Goal: Task Accomplishment & Management: Use online tool/utility

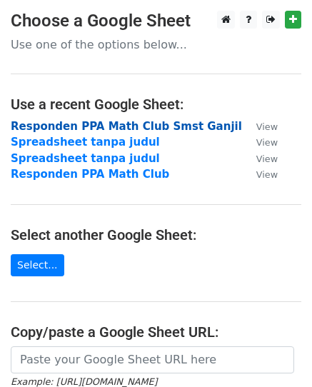
click at [146, 125] on strong "Responden PPA Math Club Smst Ganjil" at bounding box center [126, 126] width 231 height 13
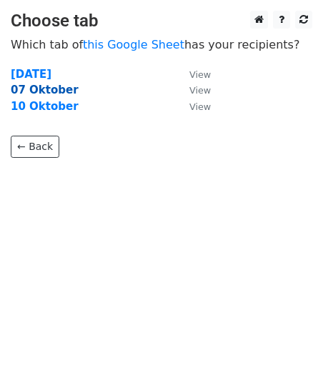
click at [56, 86] on strong "07 Oktober" at bounding box center [45, 90] width 68 height 13
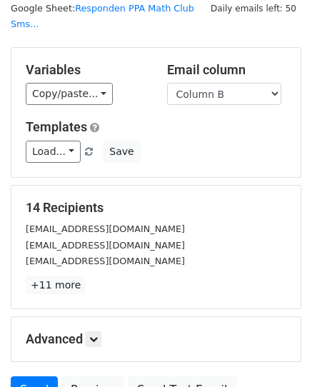
scroll to position [71, 0]
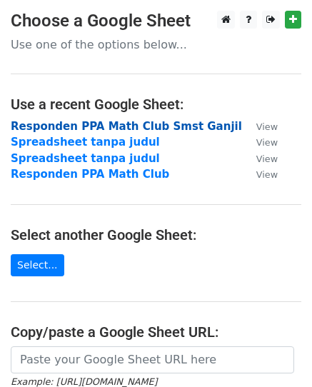
click at [46, 128] on strong "Responden PPA Math Club Smst Ganjil" at bounding box center [126, 126] width 231 height 13
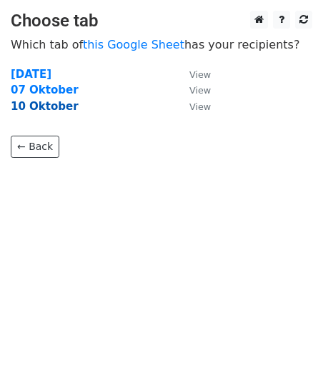
click at [41, 109] on strong "10 Oktober" at bounding box center [45, 106] width 68 height 13
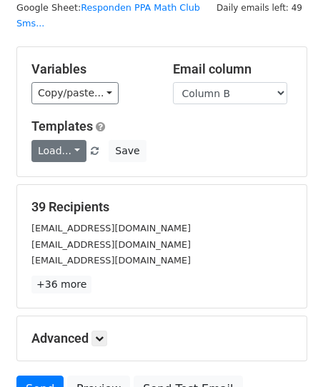
scroll to position [111, 0]
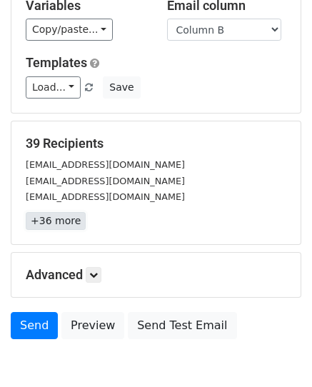
click at [57, 212] on link "+36 more" at bounding box center [56, 221] width 60 height 18
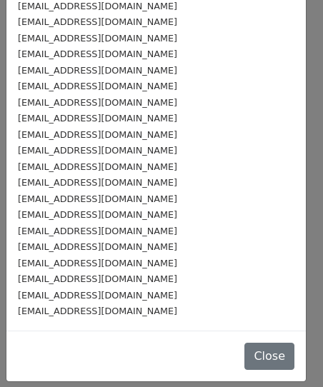
scroll to position [369, 0]
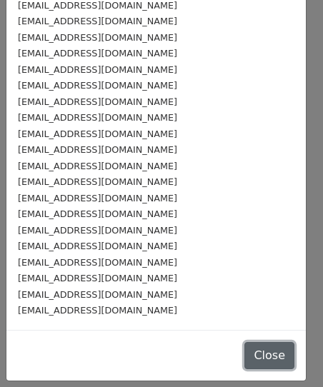
click at [246, 357] on button "Close" at bounding box center [269, 355] width 50 height 27
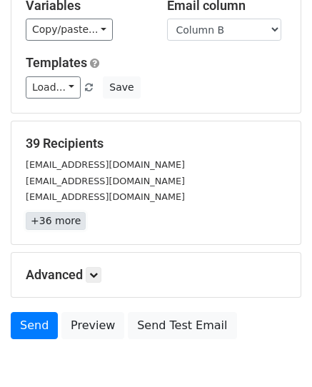
click at [54, 212] on link "+36 more" at bounding box center [56, 221] width 60 height 18
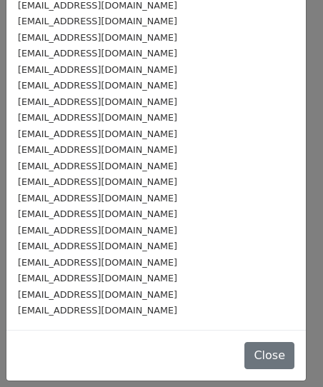
drag, startPoint x: 156, startPoint y: 311, endPoint x: -11, endPoint y: 308, distance: 167.8
click at [0, 308] on html "New Campaign Daily emails left: 49 Google Sheet: Responden PPA Math Club Sms...…" at bounding box center [161, 174] width 323 height 571
click at [104, 323] on div "6162401037@student.unpar.ac.id 6162401011@student.unpar.ac.id 6162401028@studen…" at bounding box center [155, 5] width 299 height 650
drag, startPoint x: 158, startPoint y: 309, endPoint x: 4, endPoint y: 308, distance: 153.5
click at [4, 308] on div "39 Recipients × 6162401037@student.unpar.ac.id 6162401011@student.unpar.ac.id 6…" at bounding box center [161, 193] width 323 height 387
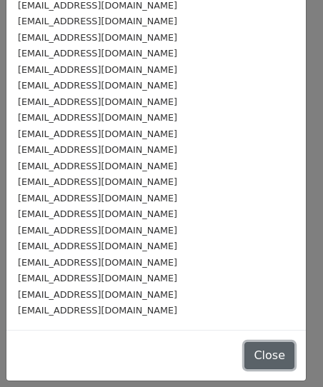
click at [247, 356] on button "Close" at bounding box center [269, 355] width 50 height 27
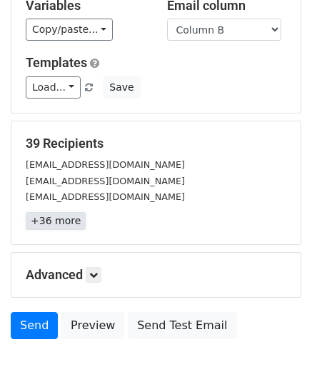
click at [61, 212] on link "+36 more" at bounding box center [56, 221] width 60 height 18
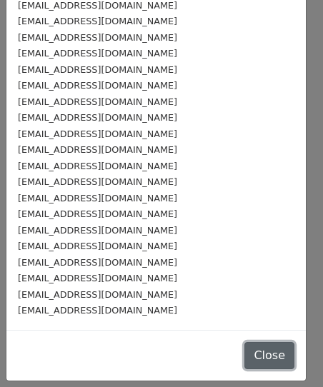
click at [244, 351] on button "Close" at bounding box center [269, 355] width 50 height 27
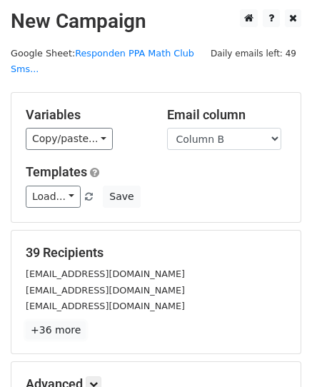
scroll to position [0, 0]
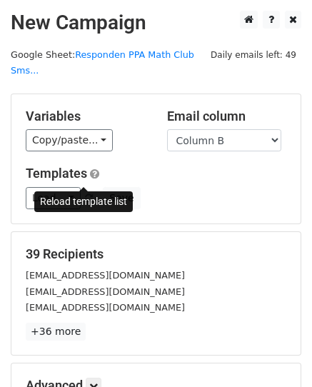
click at [85, 194] on span at bounding box center [89, 198] width 8 height 9
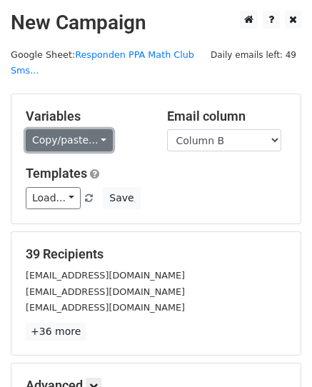
click at [84, 132] on link "Copy/paste..." at bounding box center [69, 140] width 87 height 22
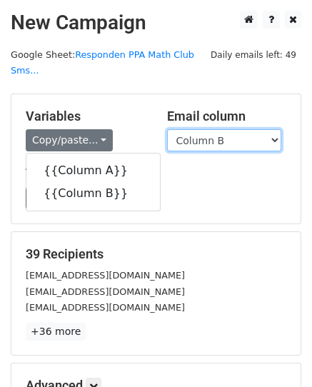
click at [234, 129] on select "Column A Column B" at bounding box center [224, 140] width 114 height 22
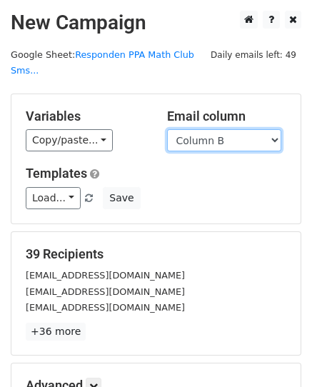
click at [199, 129] on select "Column A Column B" at bounding box center [224, 140] width 114 height 22
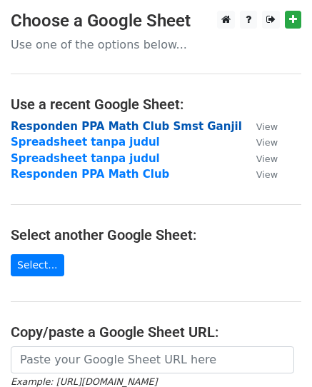
click at [75, 126] on strong "Responden PPA Math Club Smst Ganjil" at bounding box center [126, 126] width 231 height 13
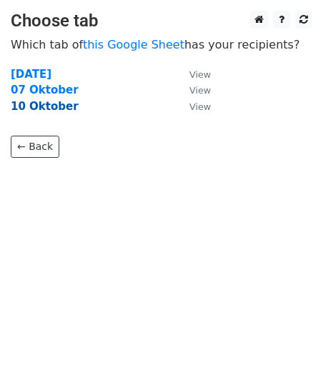
click at [44, 106] on strong "10 Oktober" at bounding box center [45, 106] width 68 height 13
click at [29, 101] on strong "10 Oktober" at bounding box center [45, 106] width 68 height 13
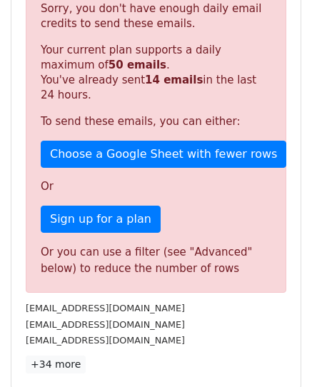
scroll to position [214, 0]
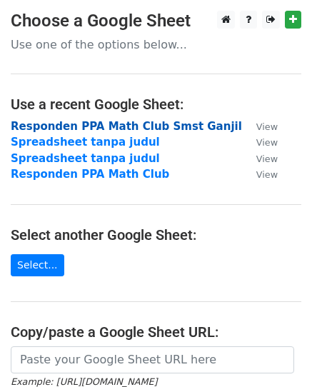
click at [94, 123] on strong "Responden PPA Math Club Smst Ganjil" at bounding box center [126, 126] width 231 height 13
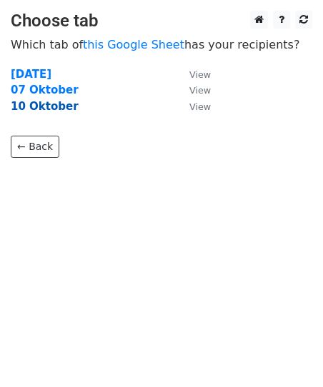
click at [57, 104] on strong "10 Oktober" at bounding box center [45, 106] width 68 height 13
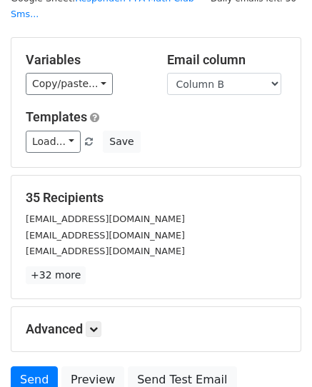
scroll to position [143, 0]
